Goal: Task Accomplishment & Management: Manage account settings

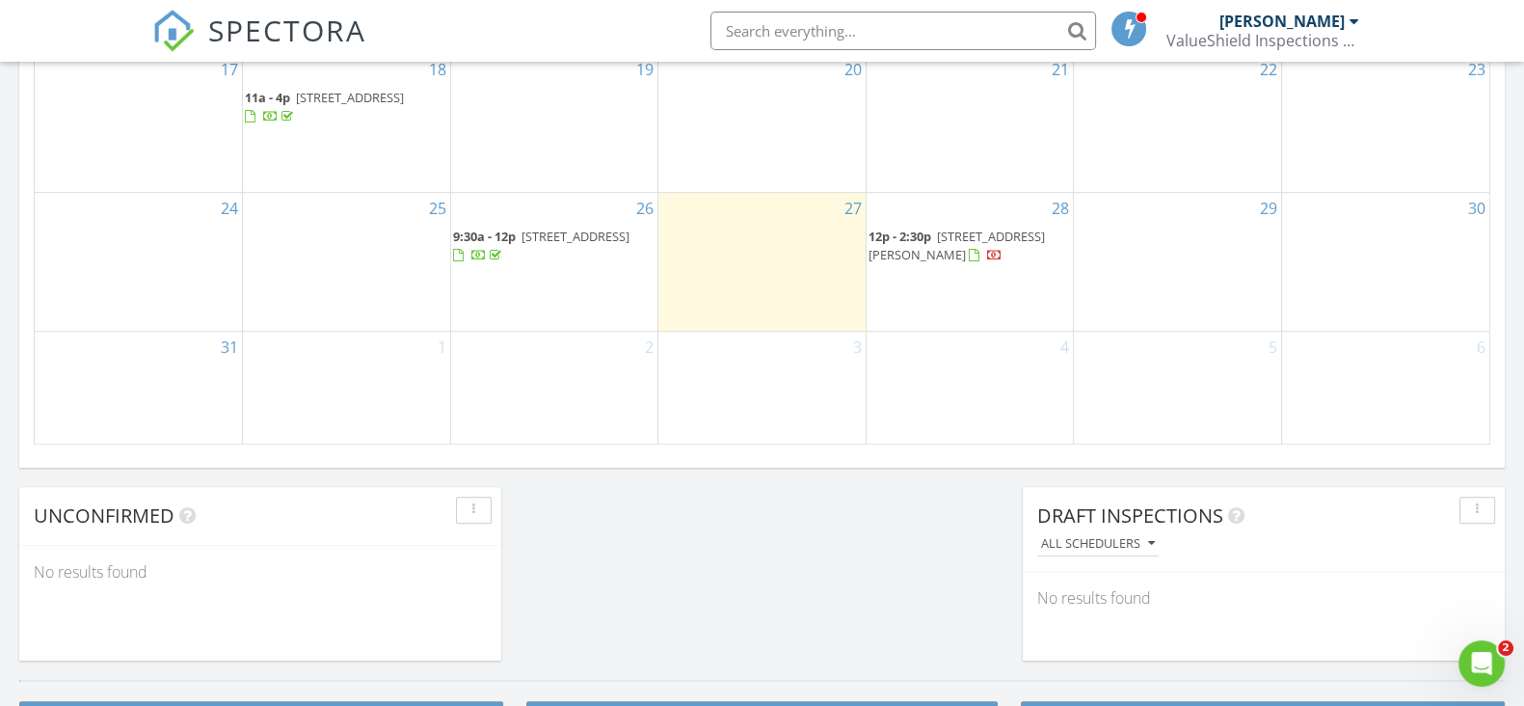
scroll to position [1205, 0]
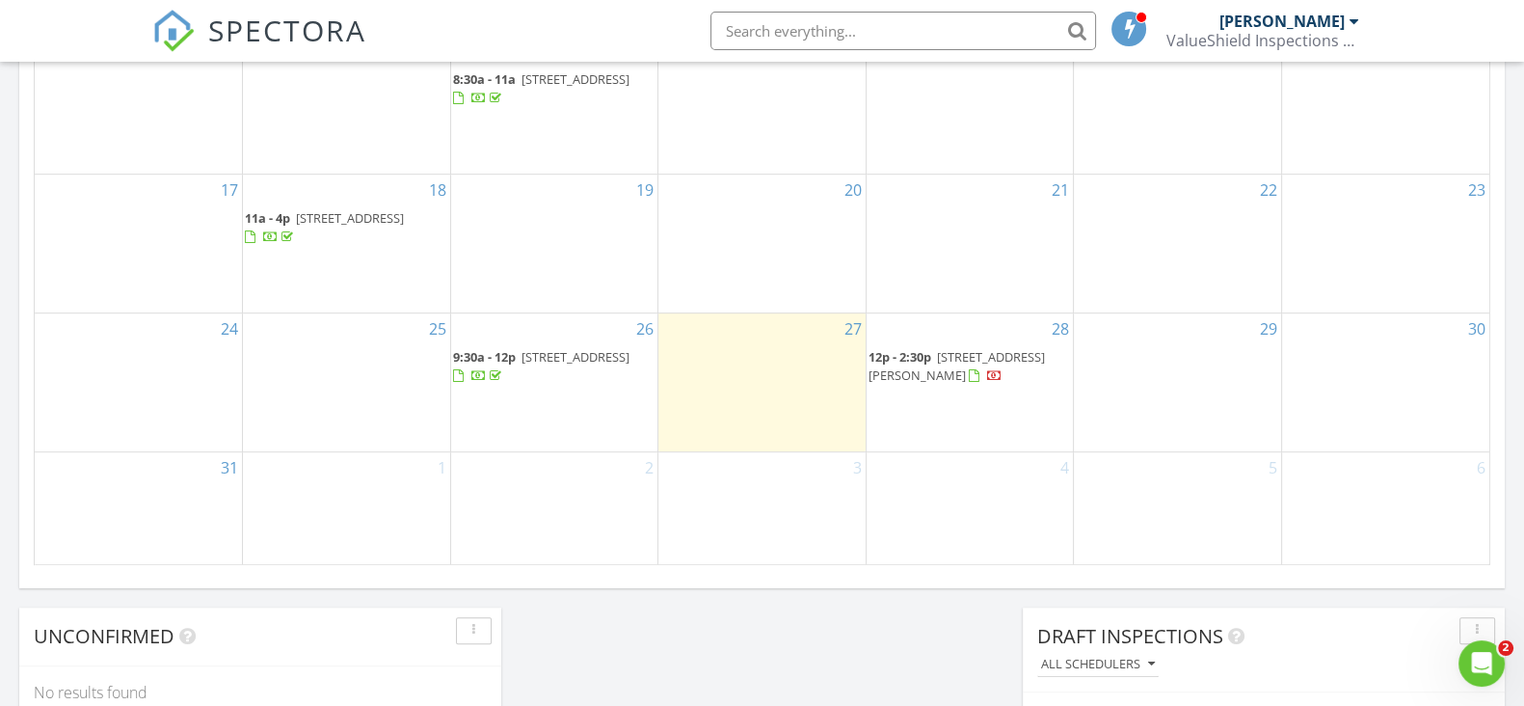
click at [1025, 358] on span "4931 Pelican Dr, New Port Richey 34652" at bounding box center [956, 366] width 176 height 36
click at [568, 365] on span "3544 6th Ave S, St. Petersburg 33711" at bounding box center [575, 356] width 108 height 17
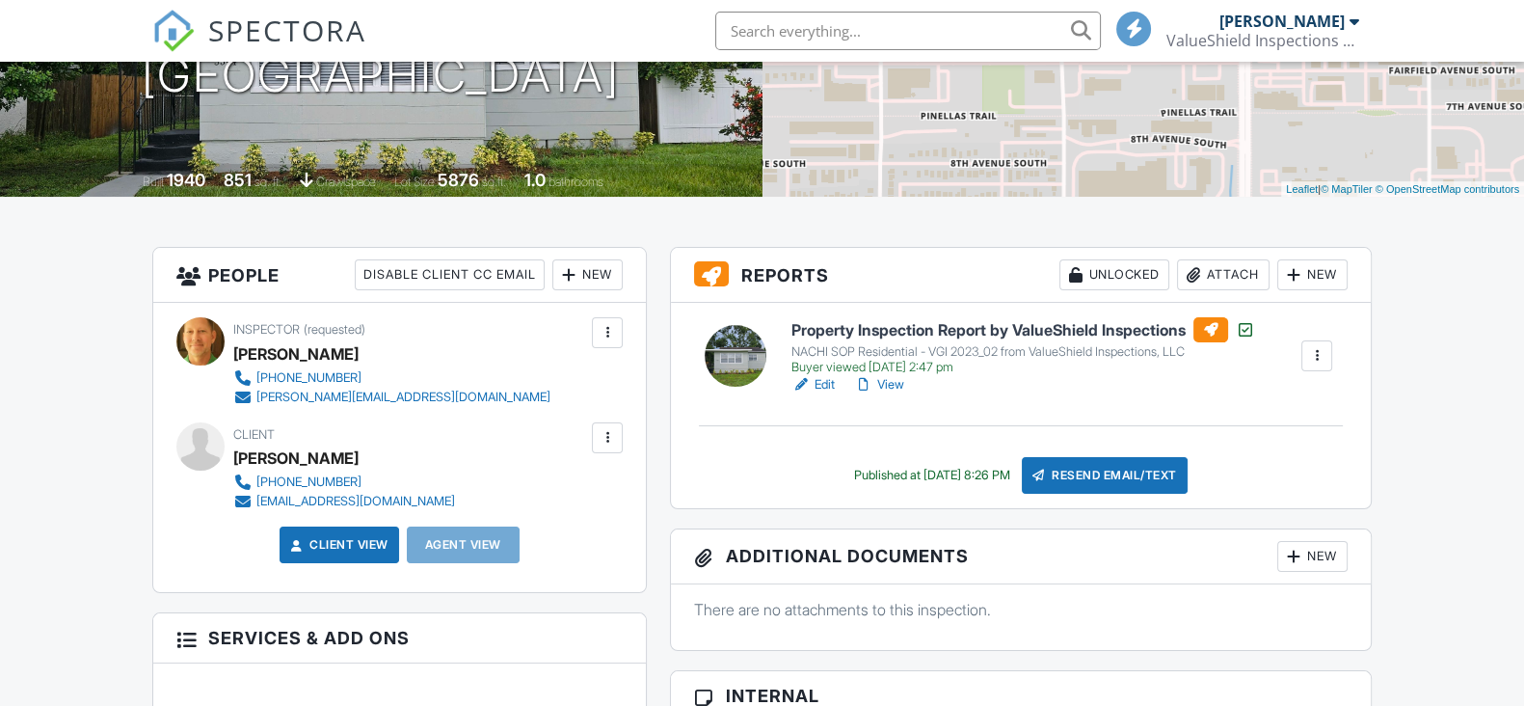
scroll to position [361, 0]
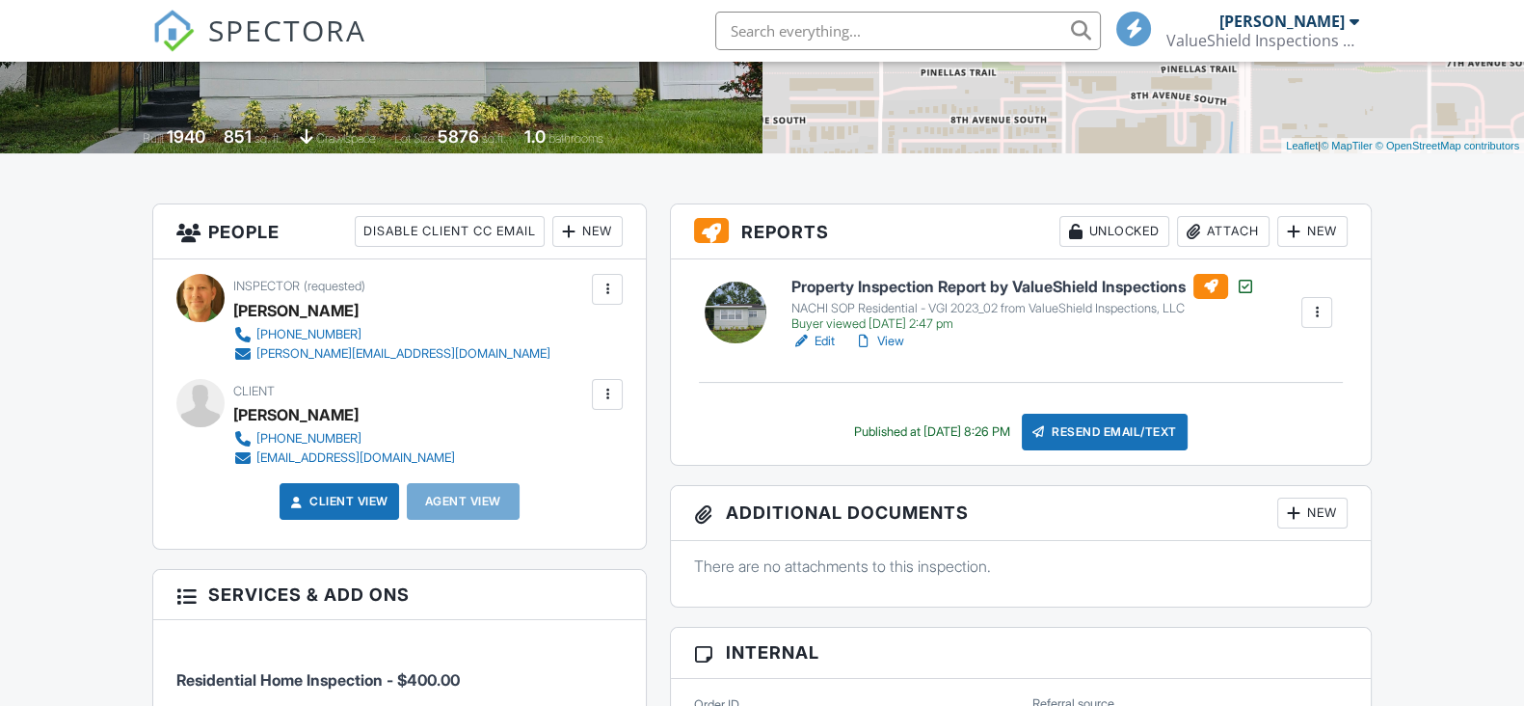
click at [964, 288] on h6 "Property Inspection Report by ValueShield Inspections" at bounding box center [1023, 286] width 464 height 25
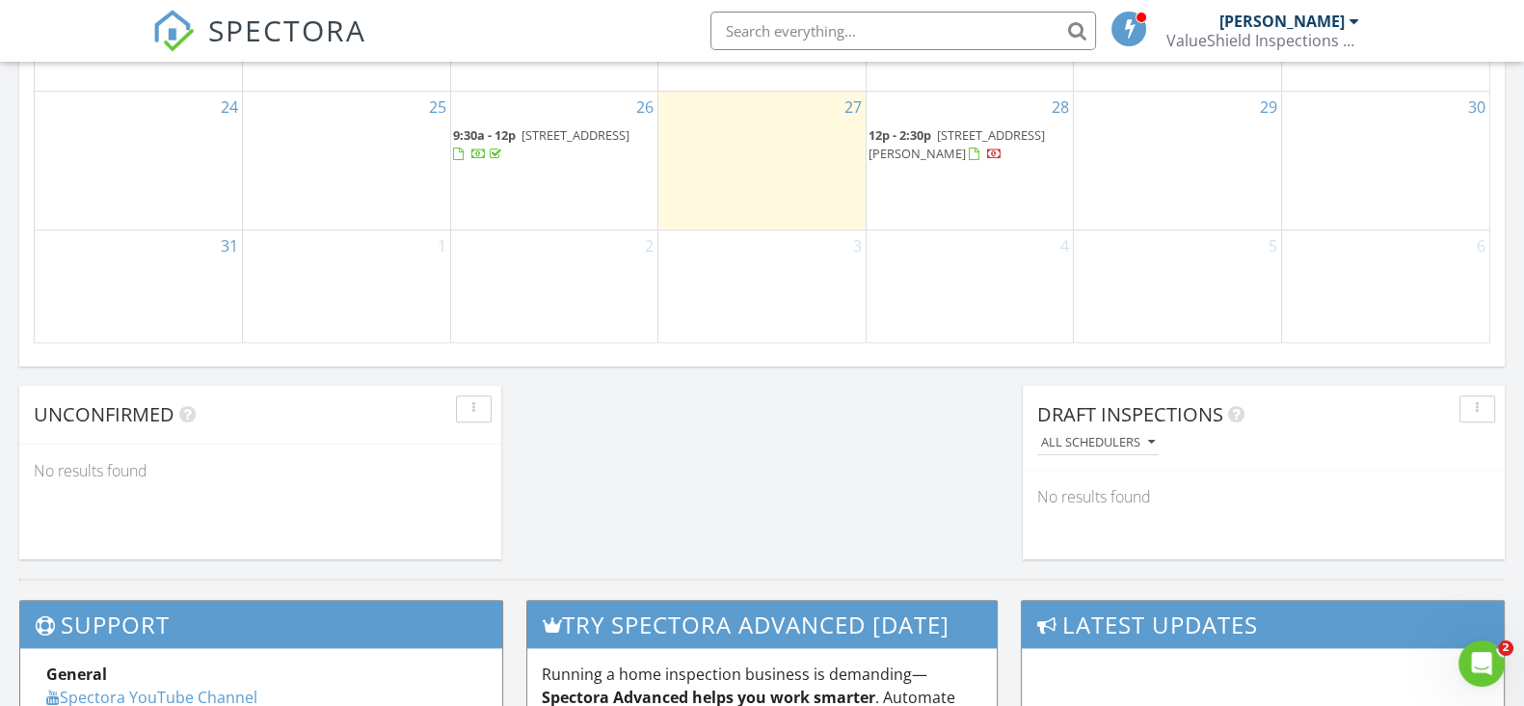
scroll to position [1446, 0]
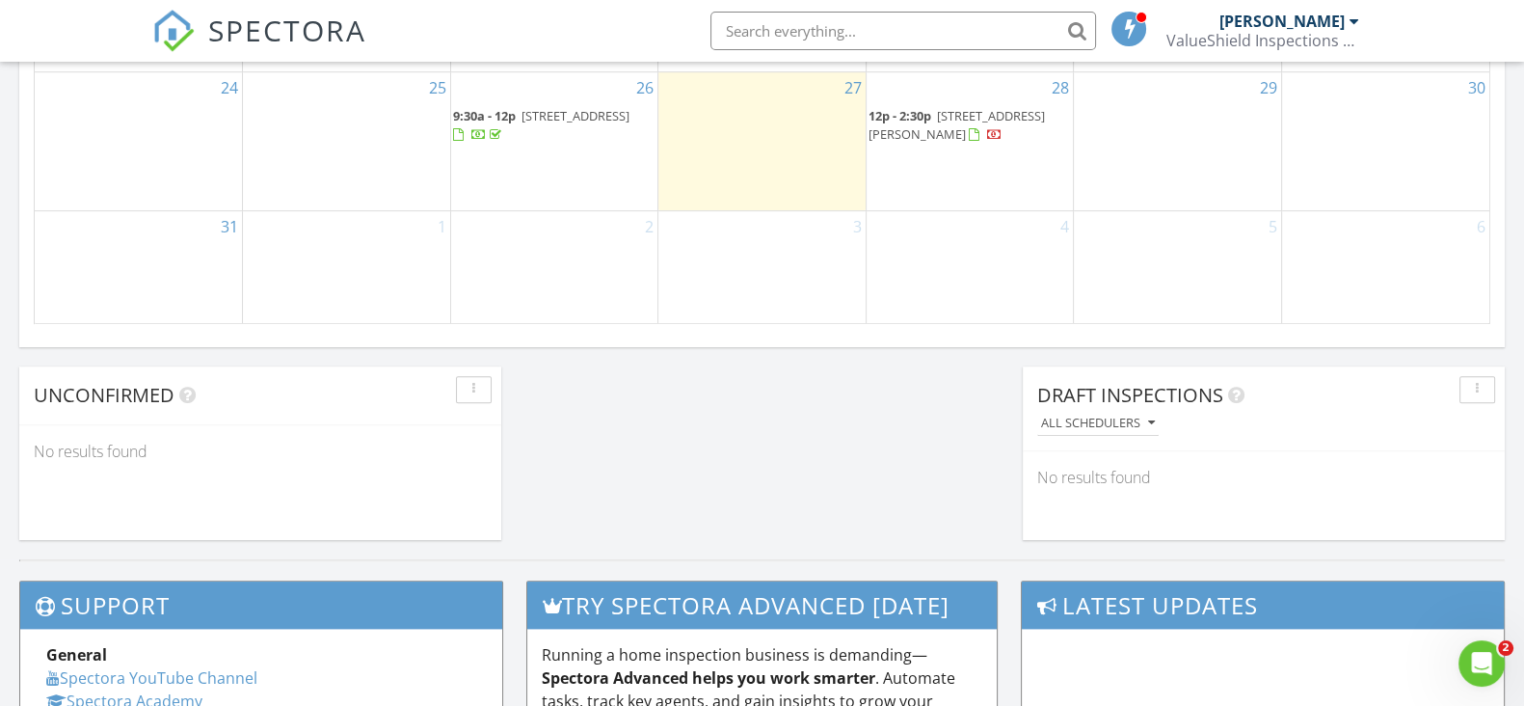
click at [545, 120] on span "3544 6th Ave S, St. Petersburg 33711" at bounding box center [575, 115] width 108 height 17
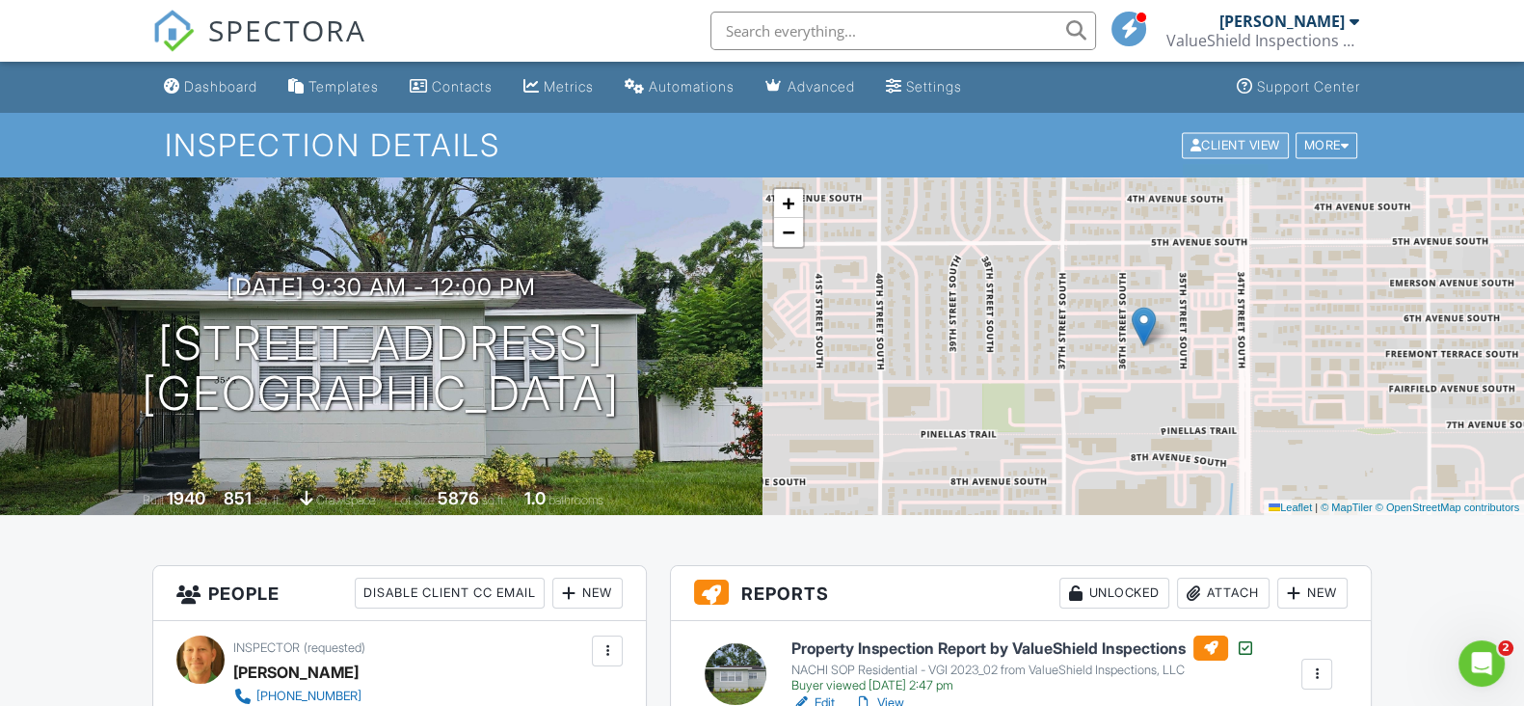
click at [1255, 142] on div "Client View" at bounding box center [1235, 145] width 107 height 26
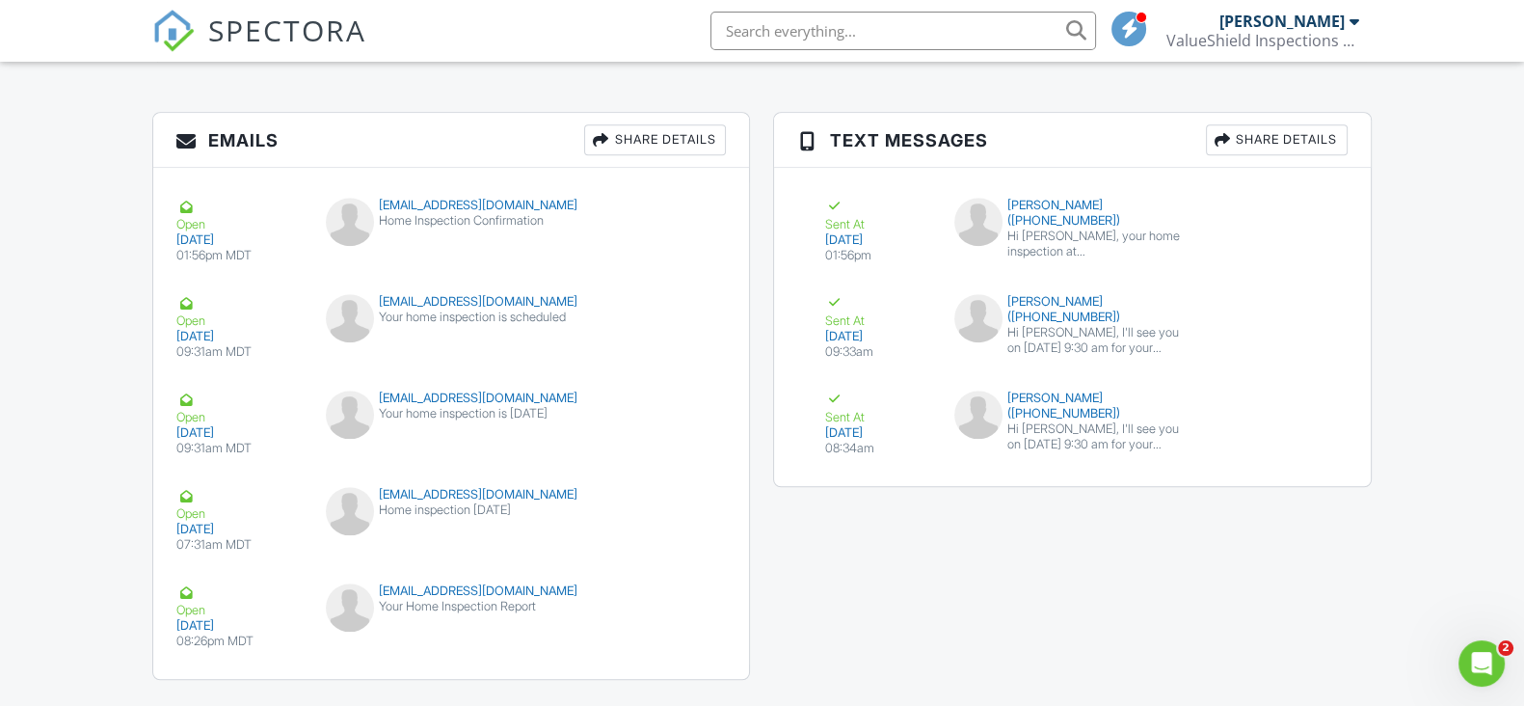
scroll to position [2195, 0]
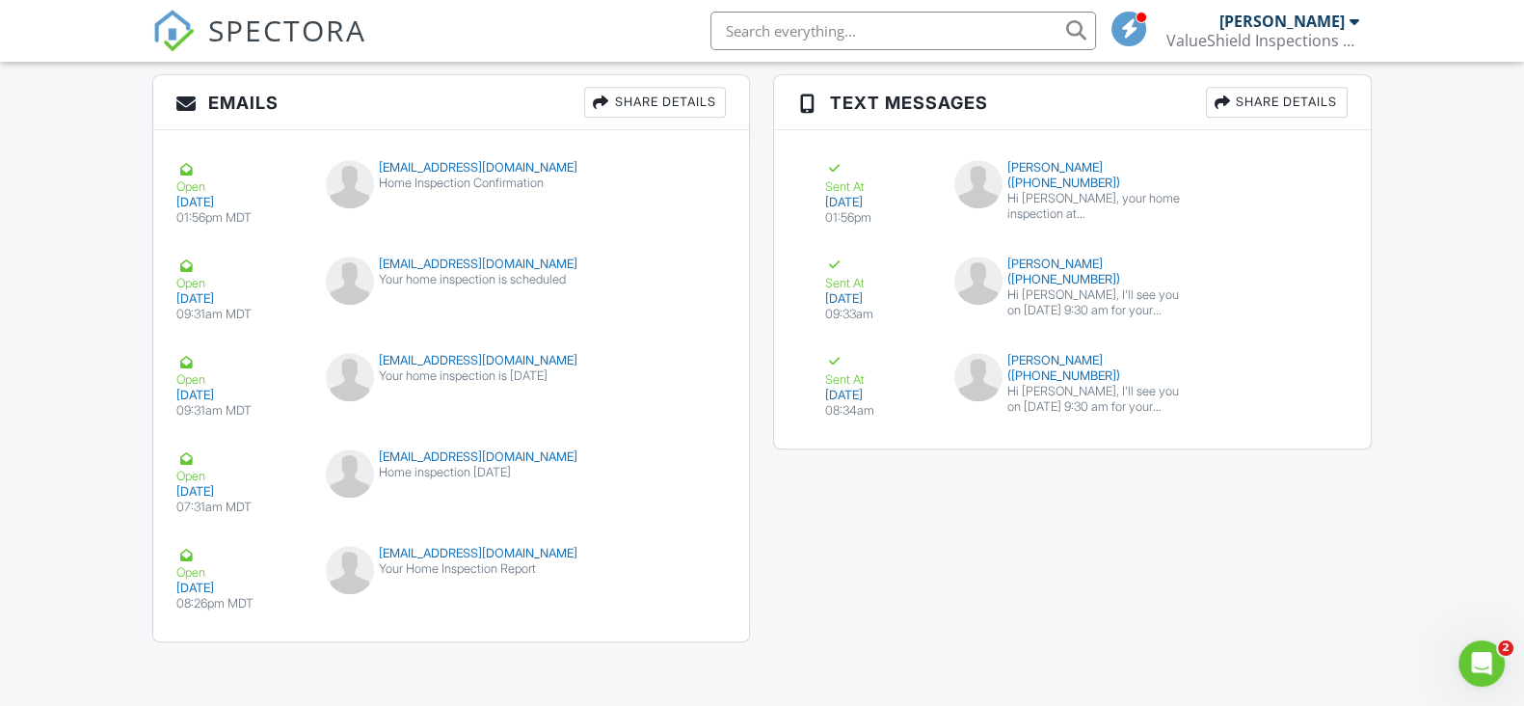
click at [1031, 559] on div "Emails Share Details Open [DATE] 01:56pm MDT [EMAIL_ADDRESS][DOMAIN_NAME] Home …" at bounding box center [762, 367] width 1242 height 587
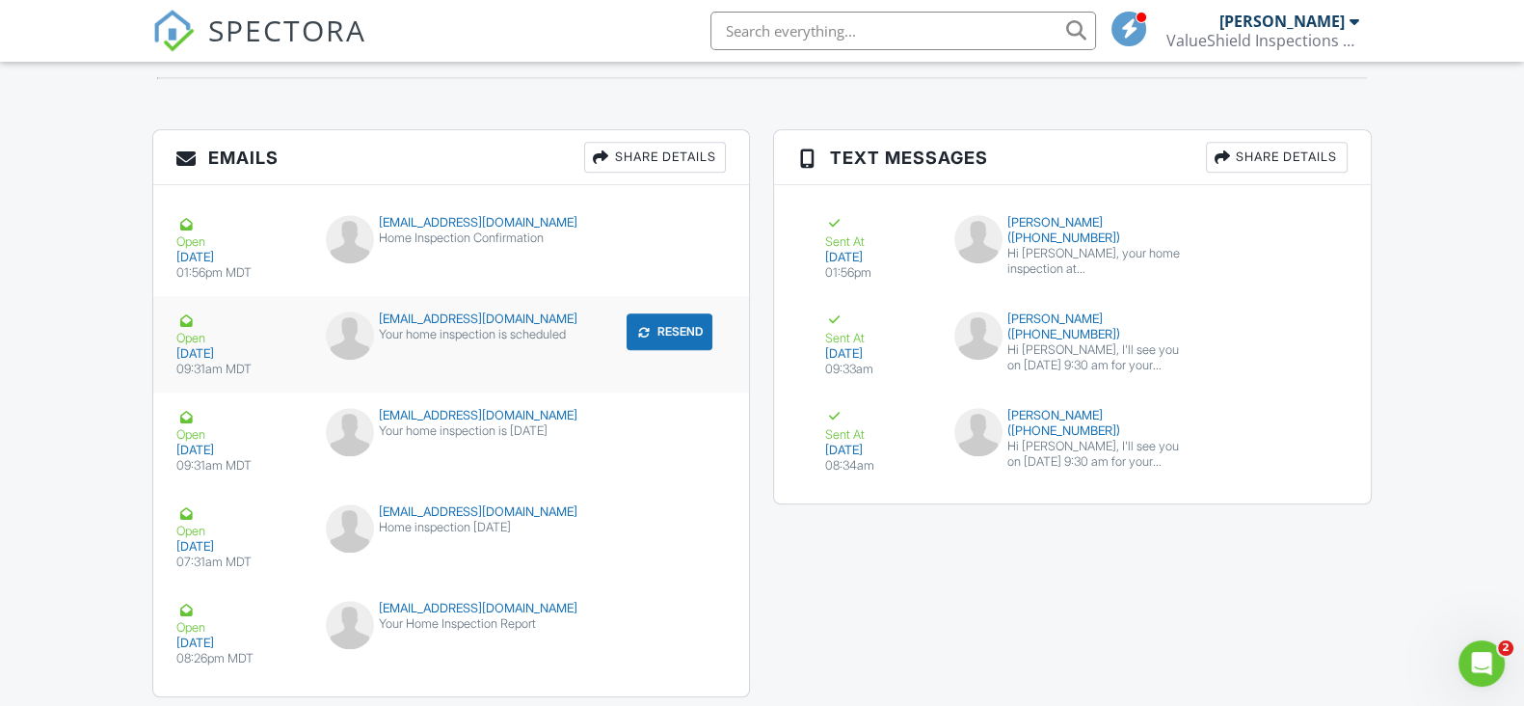
scroll to position [2169, 0]
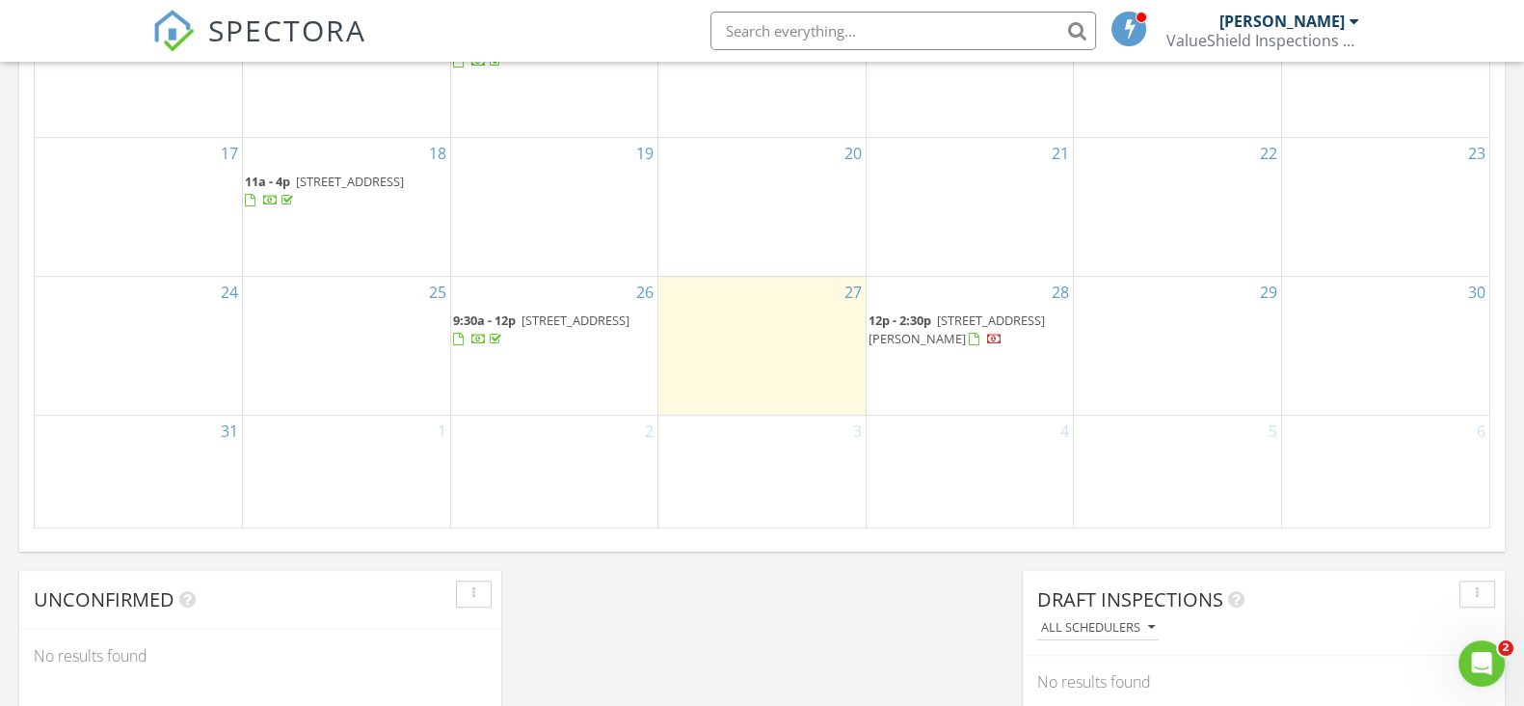
scroll to position [1205, 0]
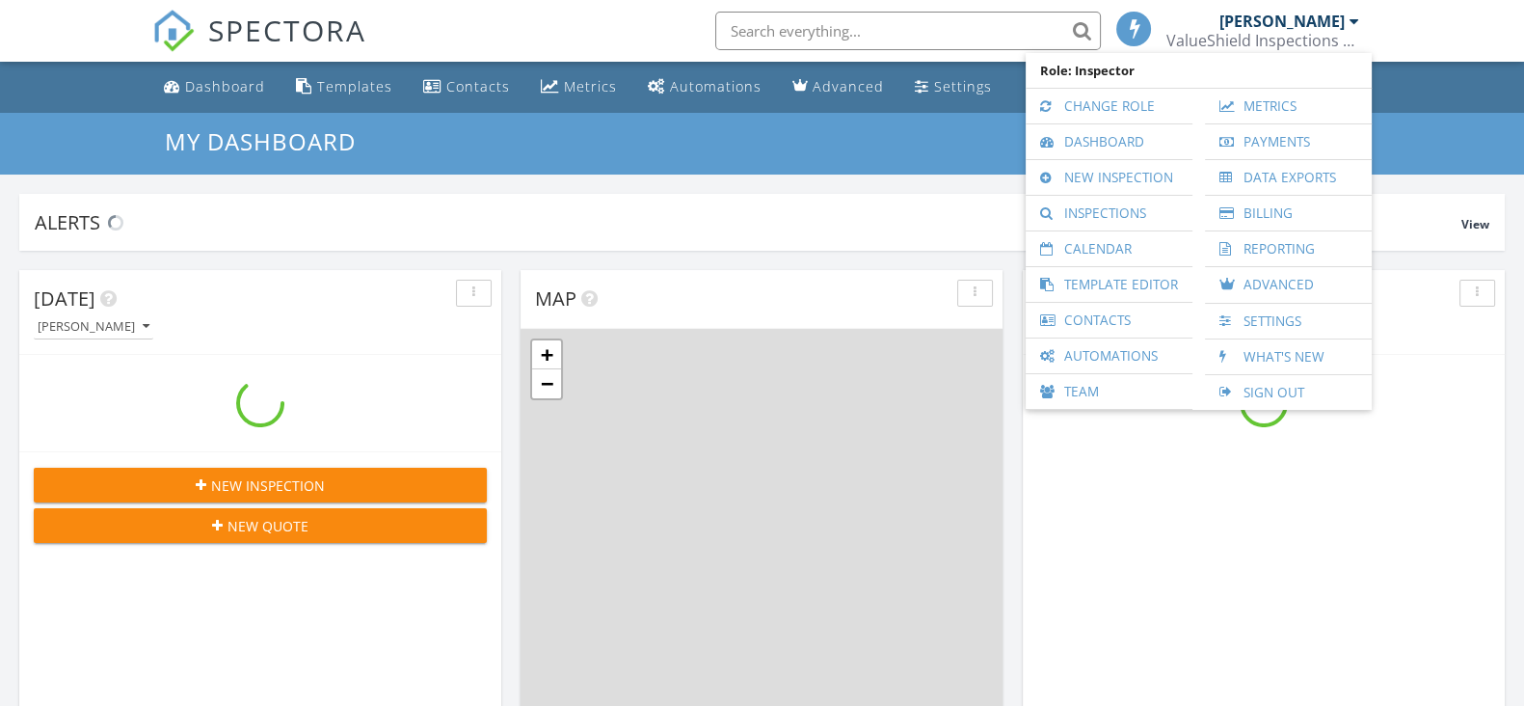
click at [1280, 31] on div "ValueShield Inspections LLC" at bounding box center [1262, 40] width 193 height 19
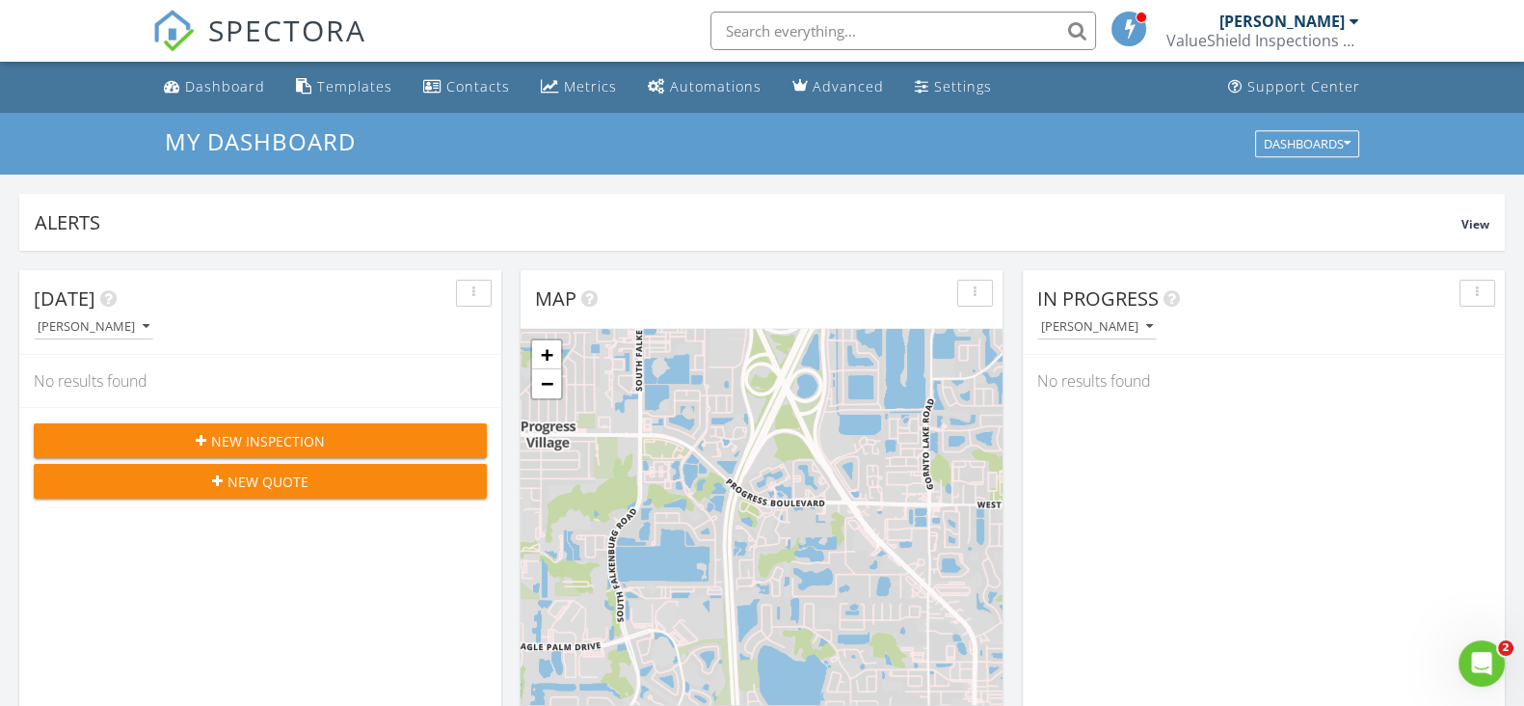
click at [1345, 31] on div "ValueShield Inspections LLC" at bounding box center [1262, 40] width 193 height 19
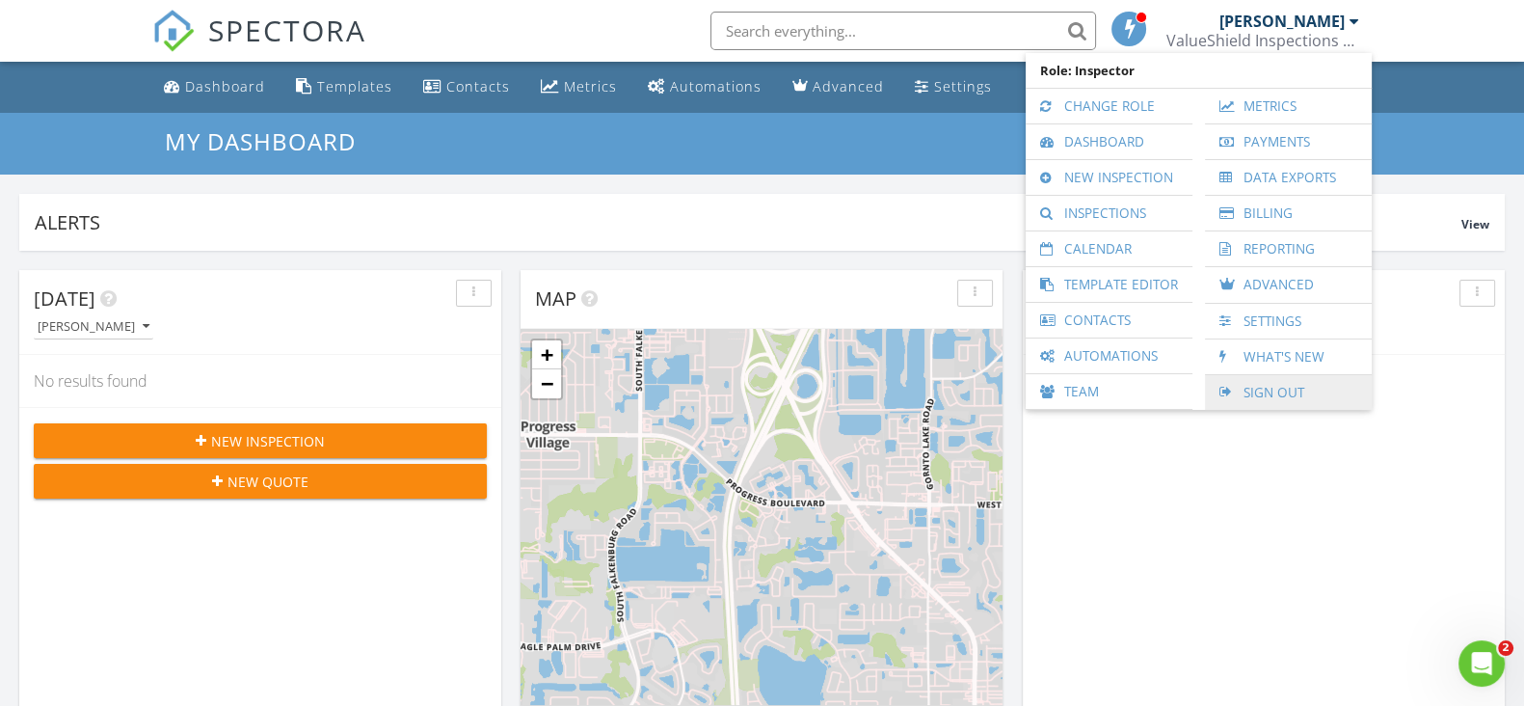
click at [1310, 389] on link "Sign Out" at bounding box center [1287, 392] width 147 height 35
